Goal: Transaction & Acquisition: Purchase product/service

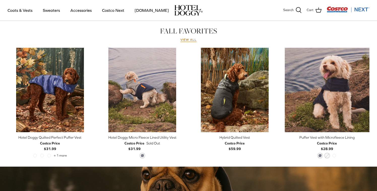
scroll to position [230, 0]
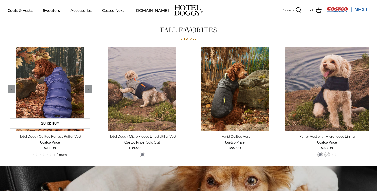
click at [46, 99] on img "Hotel Doggy Quilted Perfect Puffer Vest" at bounding box center [50, 89] width 85 height 85
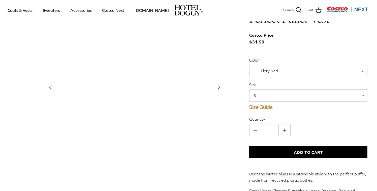
scroll to position [27, 0]
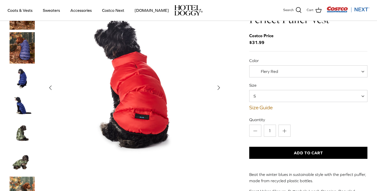
click at [20, 137] on img "Thumbnail Link" at bounding box center [22, 134] width 25 height 25
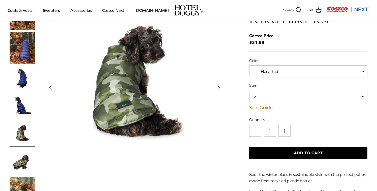
click at [23, 113] on img "Thumbnail Link" at bounding box center [22, 106] width 25 height 25
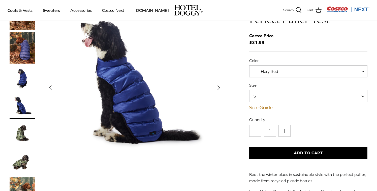
click at [25, 86] on img "Thumbnail Link" at bounding box center [22, 78] width 25 height 25
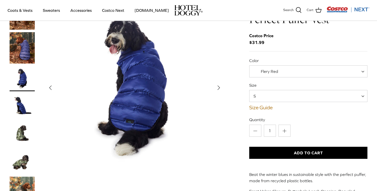
click at [31, 51] on img "Thumbnail Link" at bounding box center [22, 47] width 25 height 31
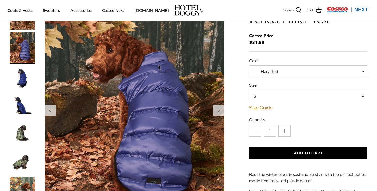
click at [292, 91] on span "S" at bounding box center [308, 96] width 118 height 12
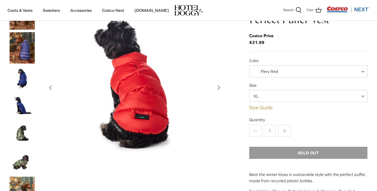
click at [262, 108] on link "Size Guide" at bounding box center [308, 108] width 118 height 6
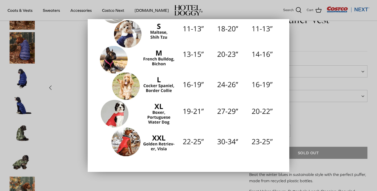
scroll to position [103, 0]
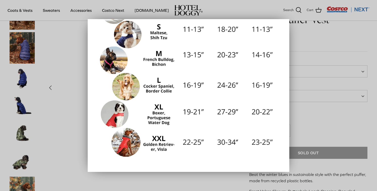
click at [326, 115] on div at bounding box center [188, 95] width 377 height 191
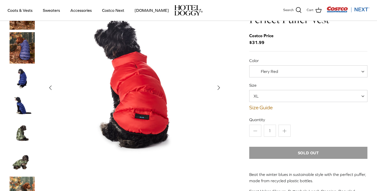
click at [305, 99] on span "XL" at bounding box center [308, 96] width 118 height 12
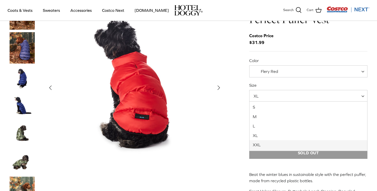
select select "XXL"
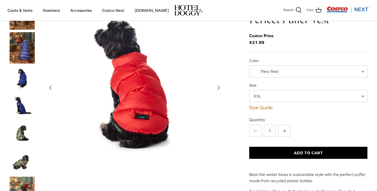
click at [311, 116] on div "Hotel Doggy Quilted Perfect Puffer Vest Costco Price $31.99 Color Flery Red Blu…" at bounding box center [308, 108] width 118 height 220
click at [290, 66] on span "Flery Red" at bounding box center [308, 71] width 118 height 12
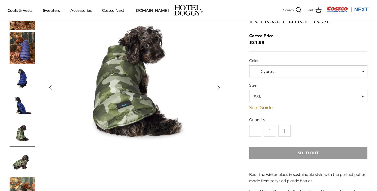
click at [275, 73] on span "Cypress" at bounding box center [267, 71] width 36 height 5
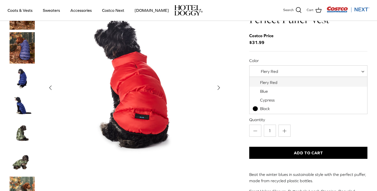
click at [279, 72] on span "Flery Red" at bounding box center [268, 71] width 39 height 5
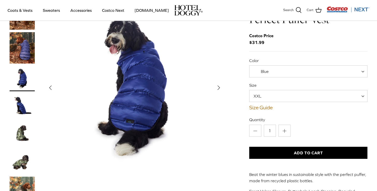
click at [281, 68] on span "Blue" at bounding box center [308, 71] width 118 height 12
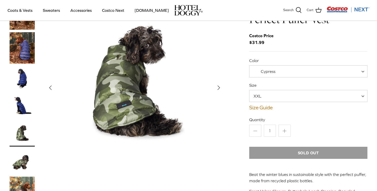
click at [281, 77] on div "Color Flery Red Blue Cypress Black Cypress Size S M L XL XXL XXL" at bounding box center [308, 84] width 118 height 53
click at [281, 73] on span "Cypress" at bounding box center [267, 71] width 36 height 5
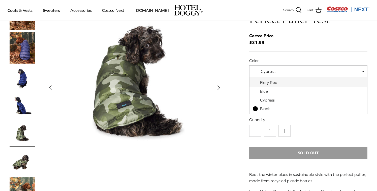
select select "Flery Red"
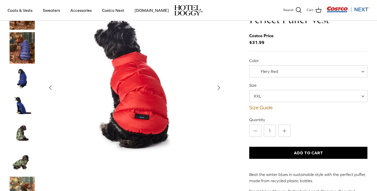
click at [305, 131] on div "Minus 1 Plus" at bounding box center [308, 131] width 118 height 12
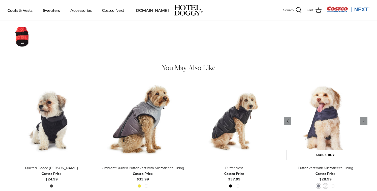
scroll to position [353, 0]
